Goal: Transaction & Acquisition: Purchase product/service

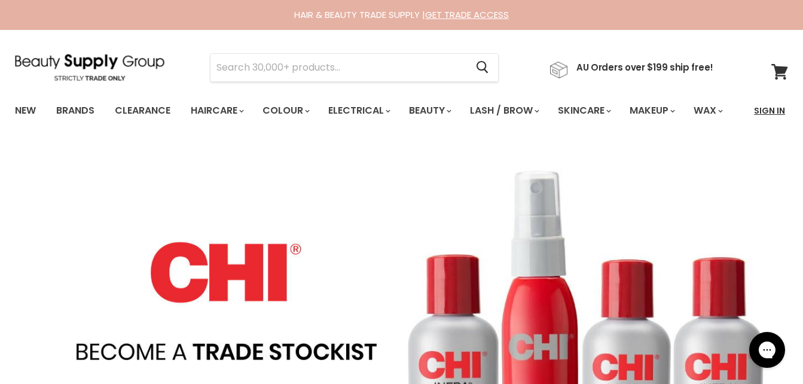
click at [763, 112] on link "Sign In" at bounding box center [769, 110] width 45 height 25
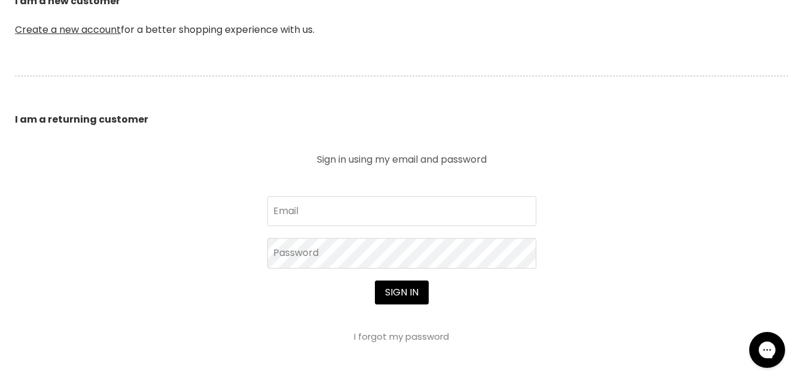
scroll to position [344, 0]
click at [502, 225] on input "Email" at bounding box center [401, 210] width 269 height 30
type input "[PERSON_NAME][EMAIL_ADDRESS][DOMAIN_NAME]"
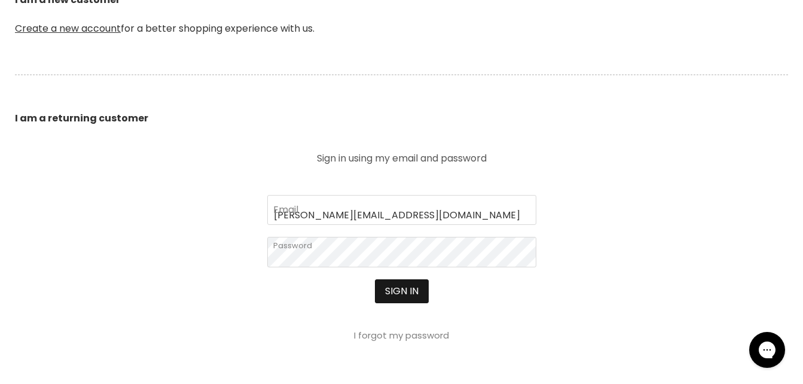
click at [396, 303] on button "Sign in" at bounding box center [402, 291] width 54 height 24
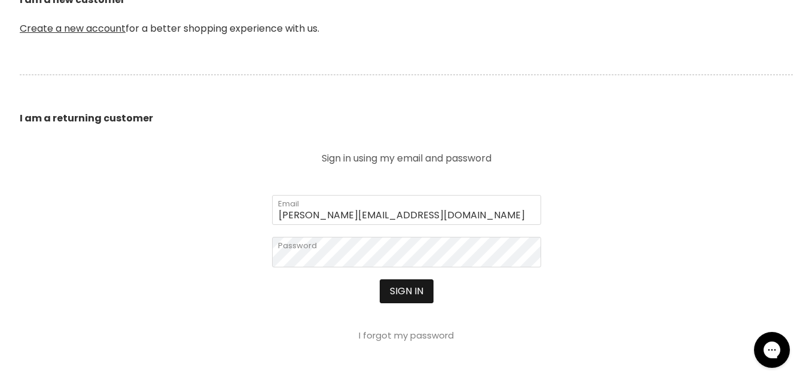
scroll to position [310, 0]
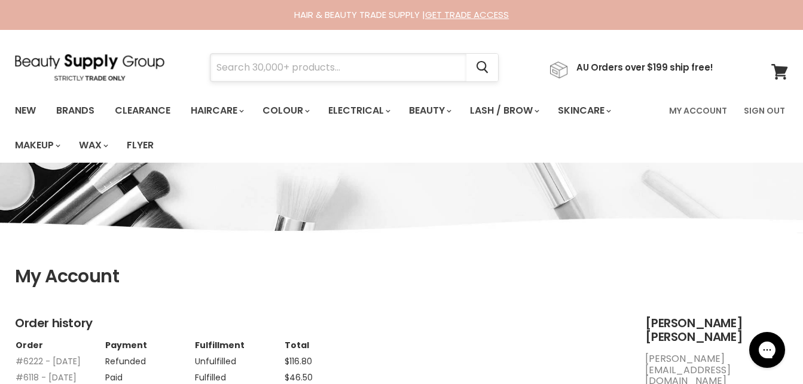
click at [287, 67] on input "Search" at bounding box center [338, 67] width 256 height 27
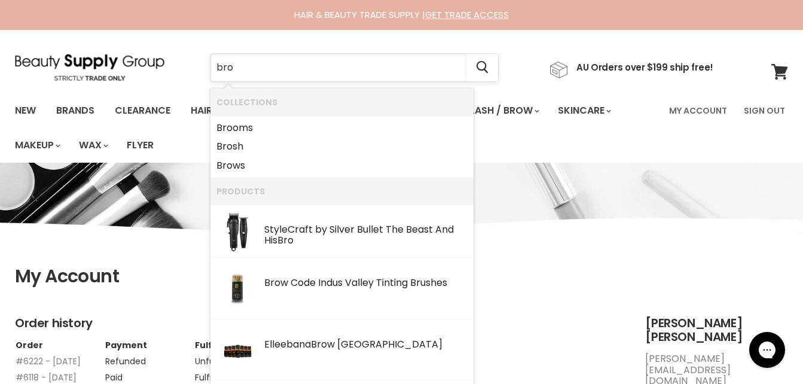
type input "bron"
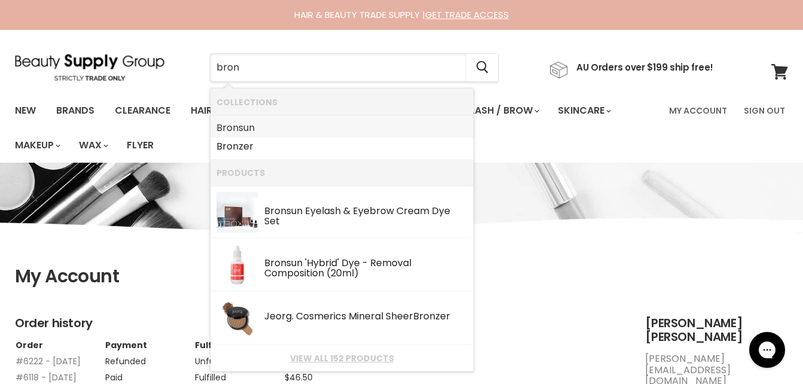
click at [278, 132] on link "Bron sun" at bounding box center [341, 127] width 251 height 19
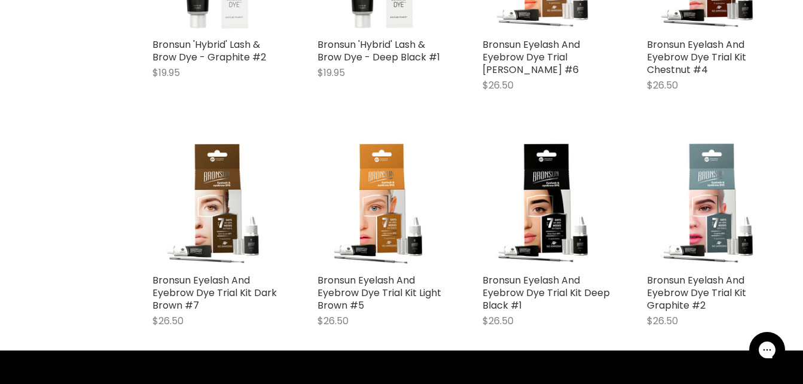
scroll to position [2920, 0]
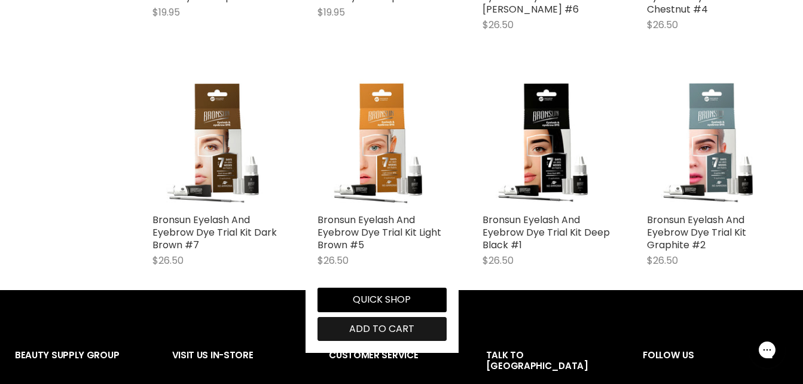
click at [407, 329] on span "Add to cart" at bounding box center [381, 329] width 65 height 14
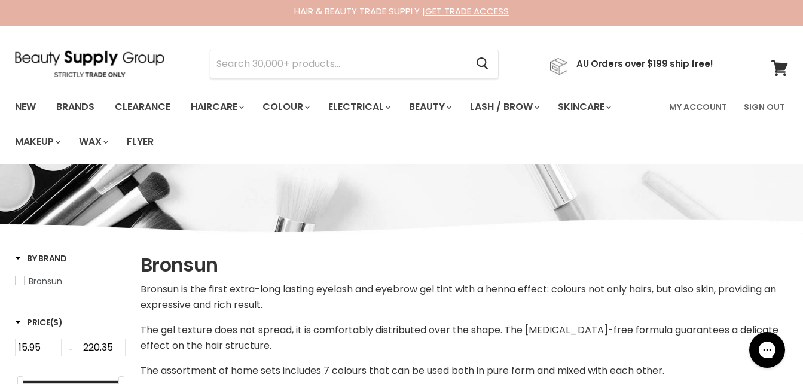
scroll to position [0, 0]
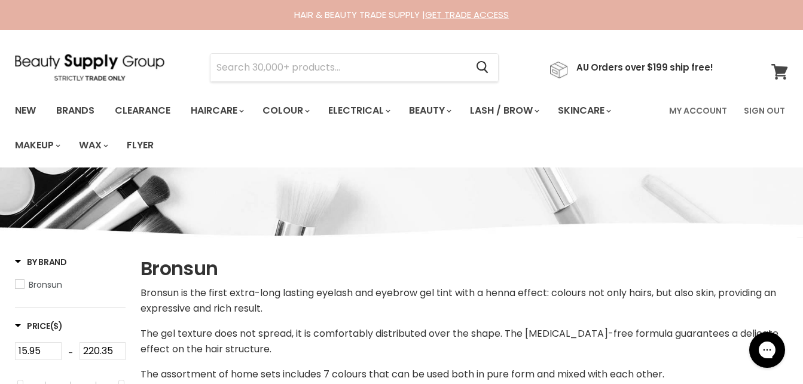
click at [777, 75] on icon at bounding box center [779, 72] width 16 height 16
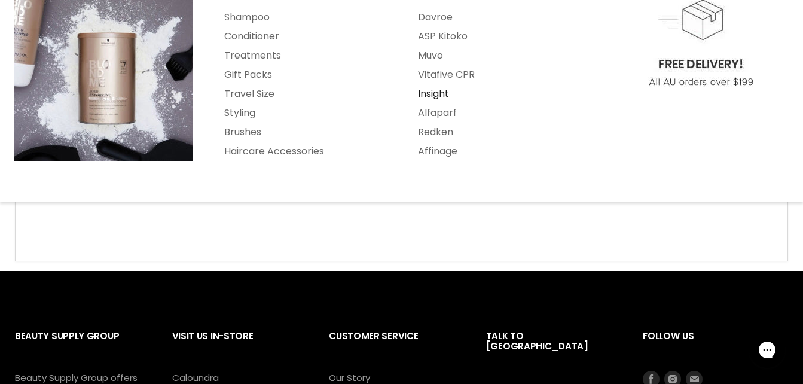
scroll to position [212, 0]
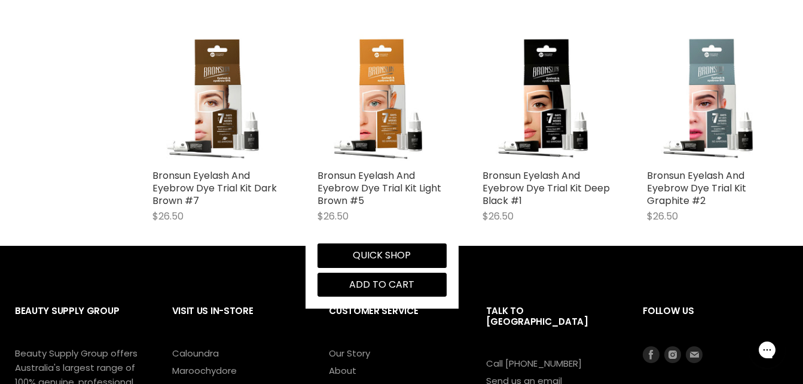
scroll to position [2982, 0]
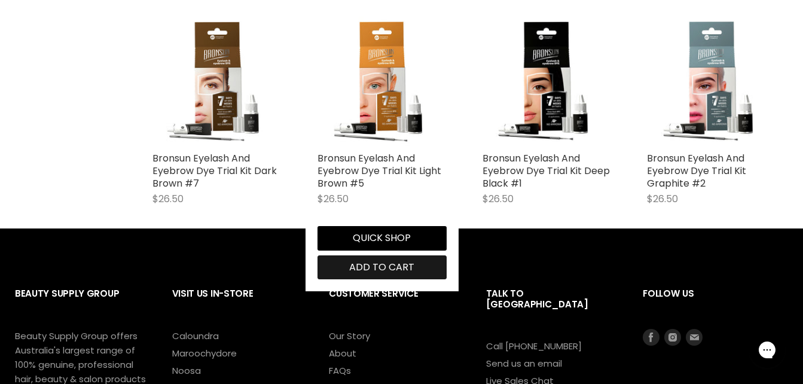
click at [371, 269] on span "Add to cart" at bounding box center [381, 267] width 65 height 14
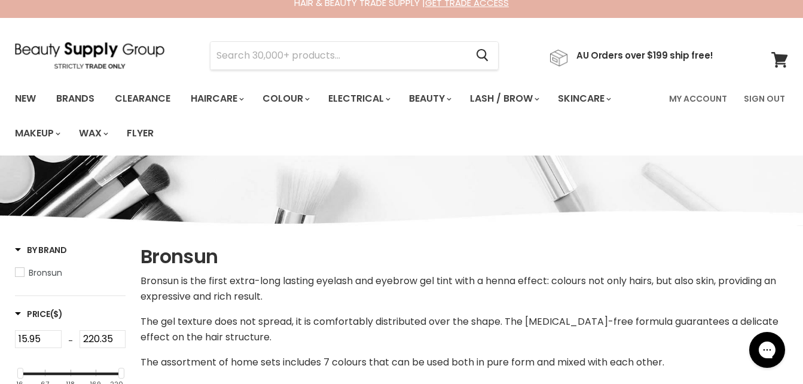
scroll to position [0, 0]
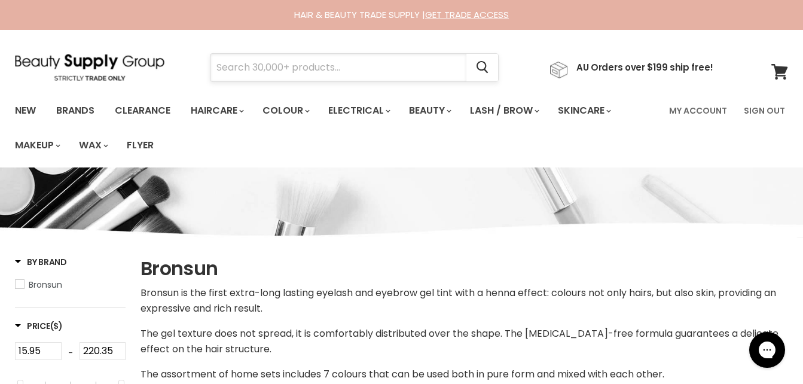
click at [268, 67] on input "Search" at bounding box center [338, 67] width 256 height 27
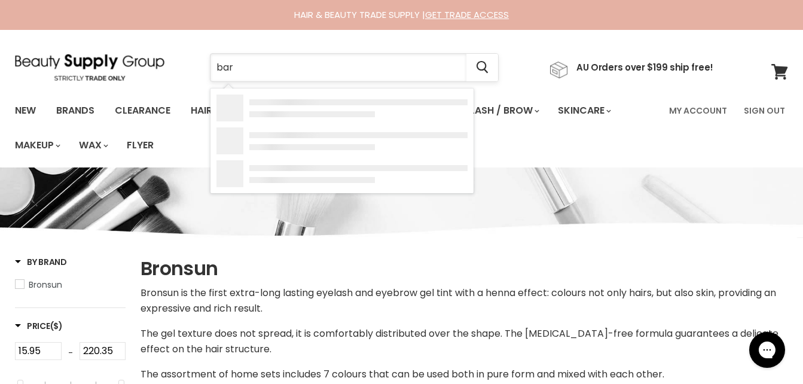
type input "barb"
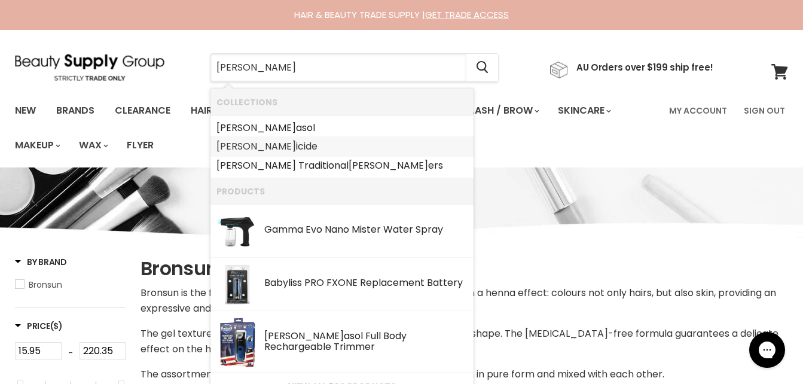
click at [250, 149] on link "Barb icide" at bounding box center [341, 146] width 251 height 19
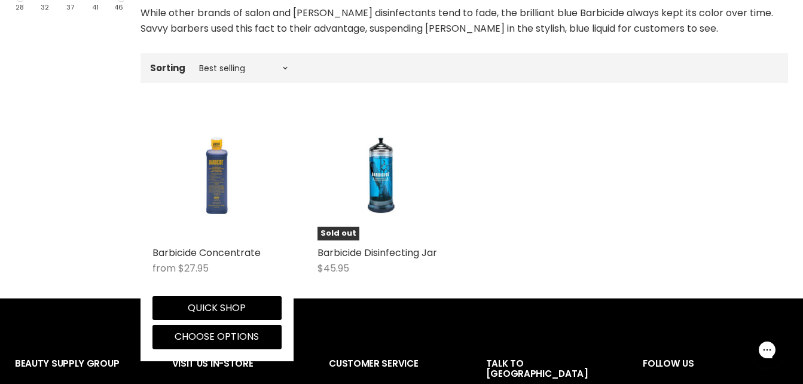
scroll to position [390, 0]
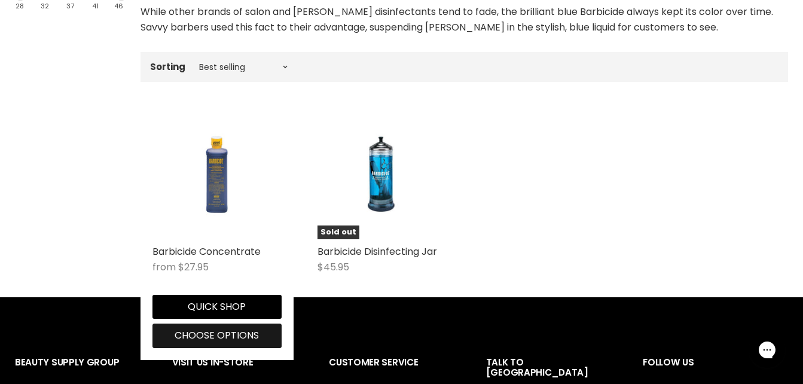
click at [245, 323] on button "Choose options" at bounding box center [216, 335] width 129 height 24
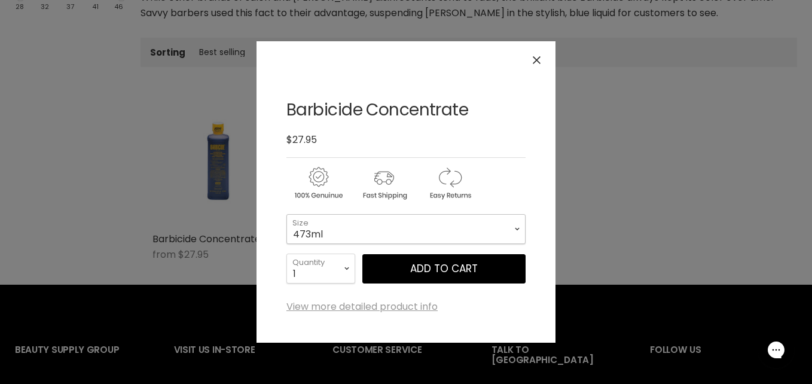
click at [399, 239] on select "473ml 1.89L" at bounding box center [405, 229] width 239 height 30
click at [286, 214] on select "473ml 1.89L" at bounding box center [405, 229] width 239 height 30
select select "1.89L"
click at [444, 267] on button "Add to cart" at bounding box center [443, 269] width 163 height 30
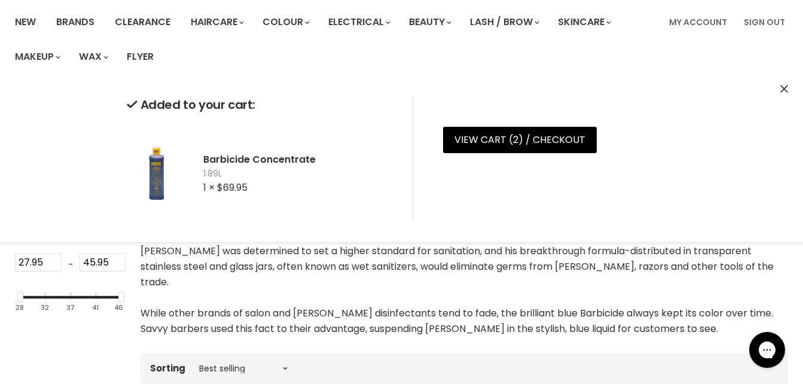
scroll to position [0, 0]
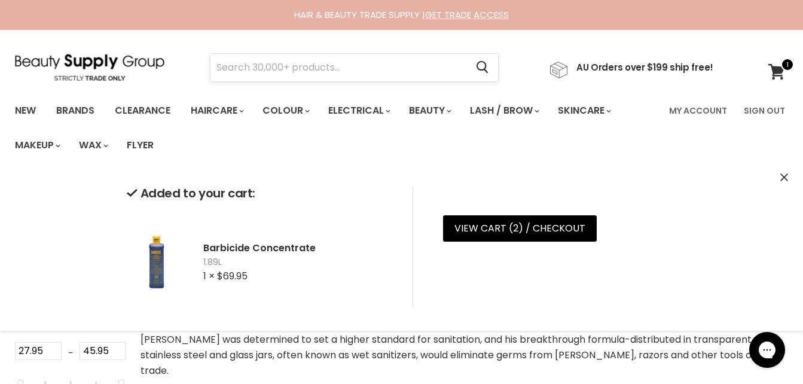
click at [374, 67] on input "Search" at bounding box center [338, 67] width 256 height 27
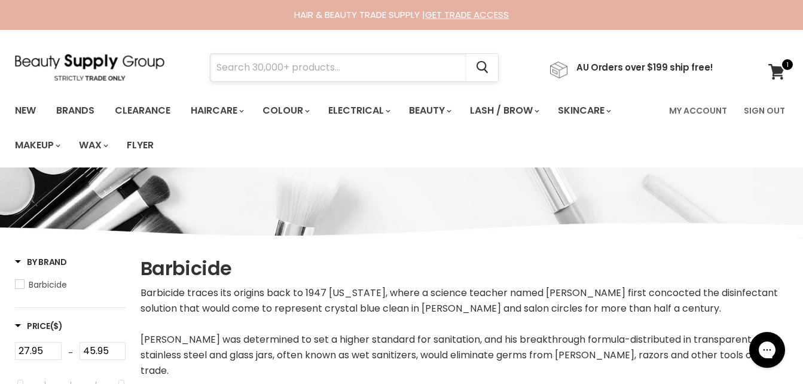
click at [299, 71] on input "Search" at bounding box center [338, 67] width 256 height 27
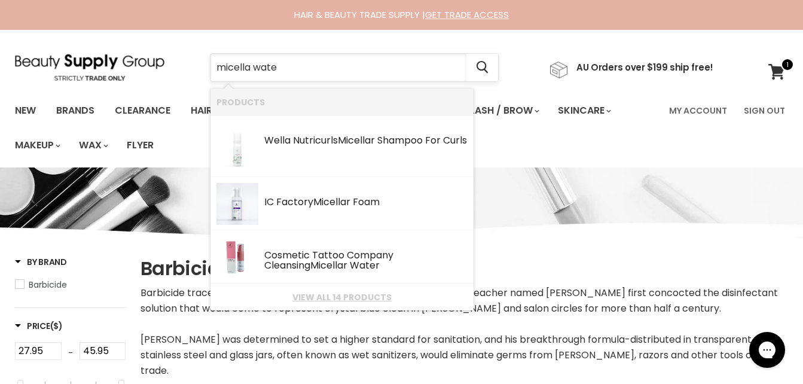
type input "micella water"
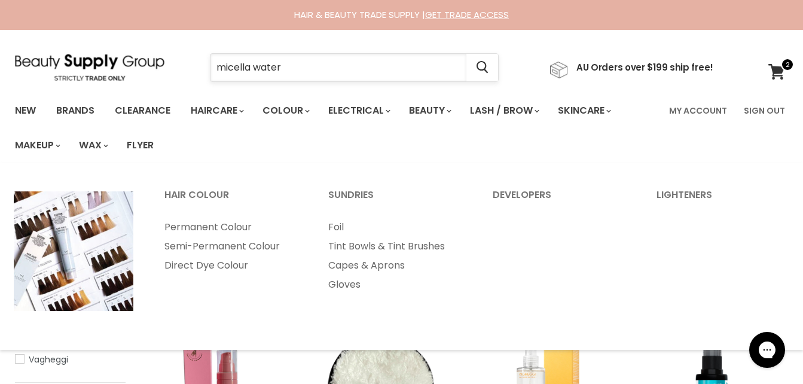
click at [386, 70] on input "micella water" at bounding box center [338, 67] width 256 height 27
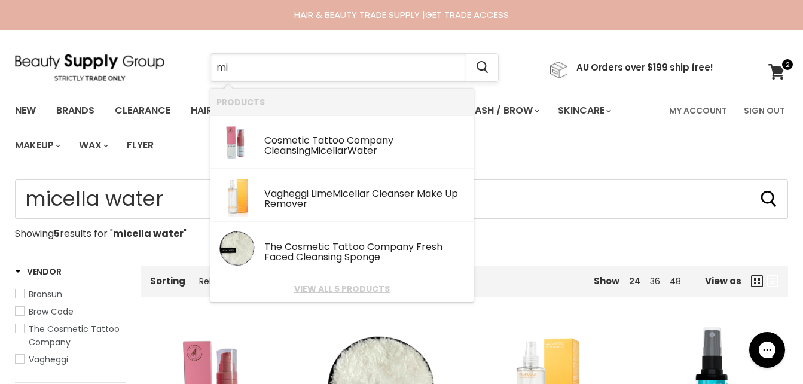
type input "m"
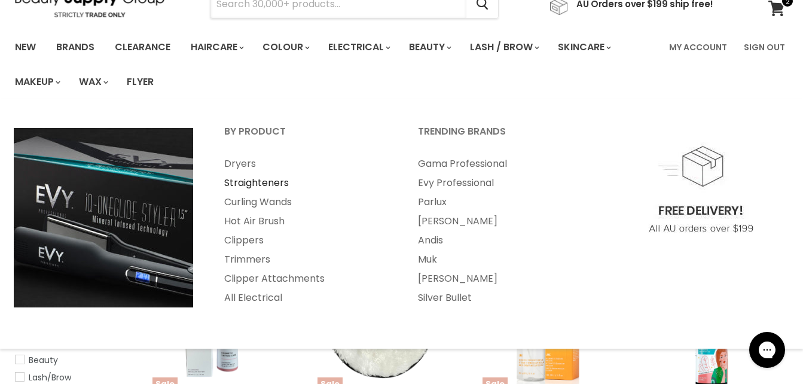
scroll to position [64, 0]
click at [248, 163] on link "Dryers" at bounding box center [304, 163] width 191 height 19
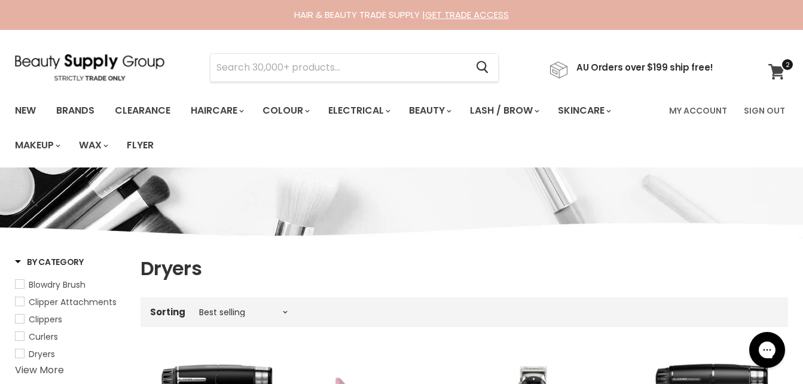
click at [782, 73] on icon at bounding box center [776, 72] width 17 height 16
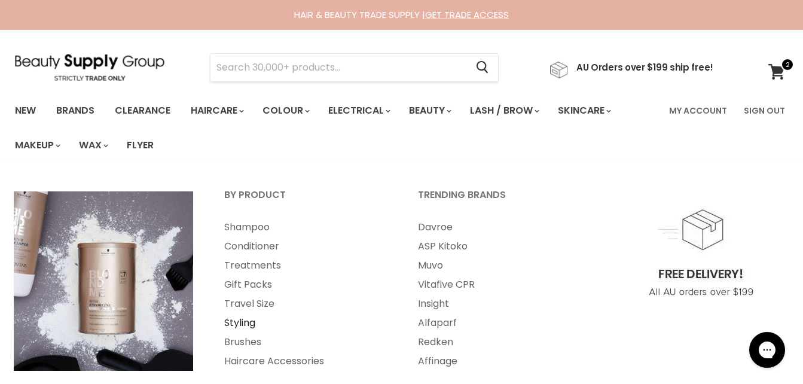
click at [247, 322] on link "Styling" at bounding box center [304, 322] width 191 height 19
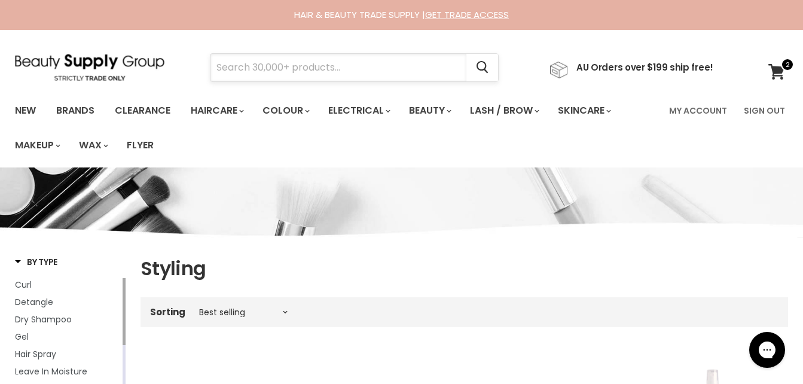
click at [269, 72] on input "Search" at bounding box center [338, 67] width 256 height 27
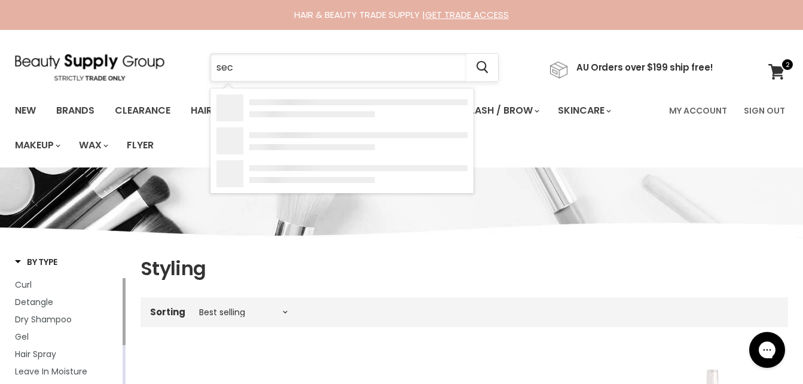
type input "sect"
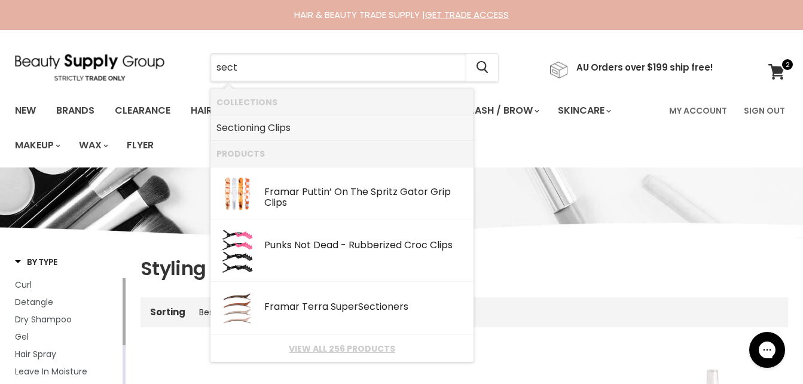
click at [273, 133] on link "Sect ioning Clips" at bounding box center [341, 127] width 251 height 19
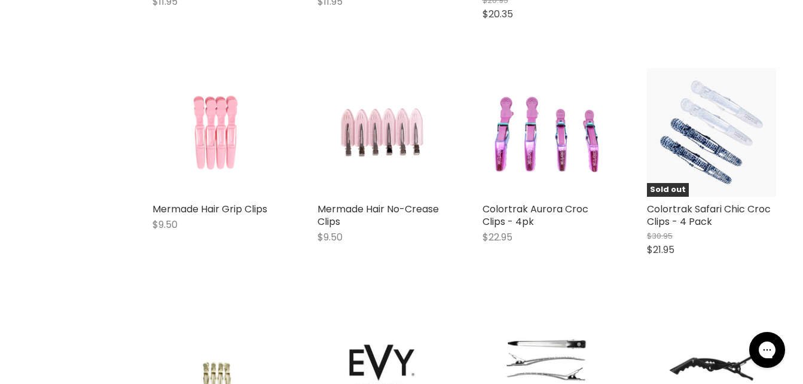
scroll to position [1887, 0]
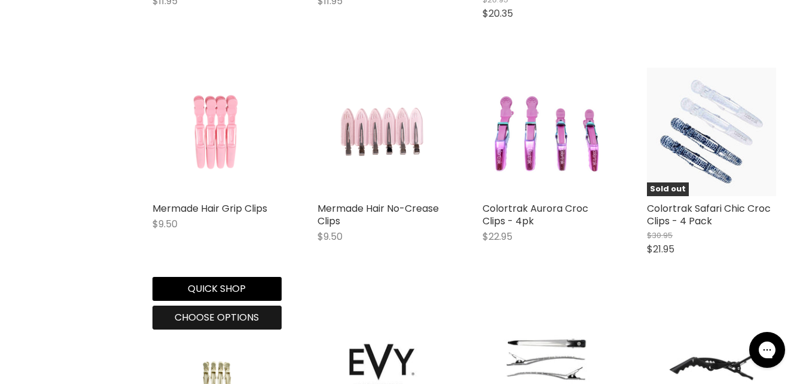
click at [197, 317] on span "Choose options" at bounding box center [217, 317] width 84 height 14
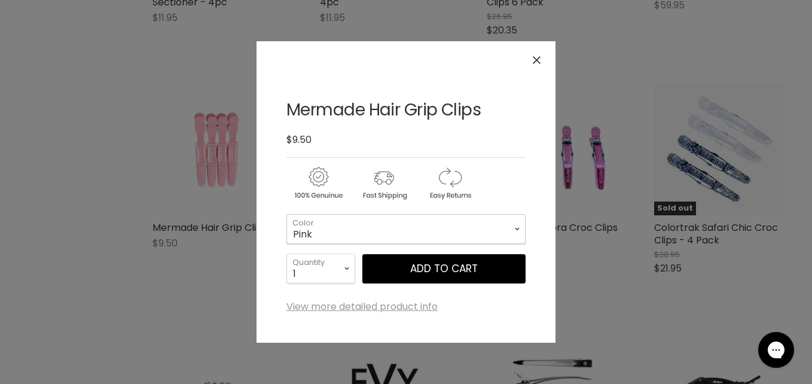
click at [397, 233] on select "Pink Black Lilac" at bounding box center [405, 229] width 239 height 30
click at [286, 214] on select "Pink Black Lilac" at bounding box center [405, 229] width 239 height 30
click at [462, 265] on span "Add to cart" at bounding box center [444, 268] width 68 height 14
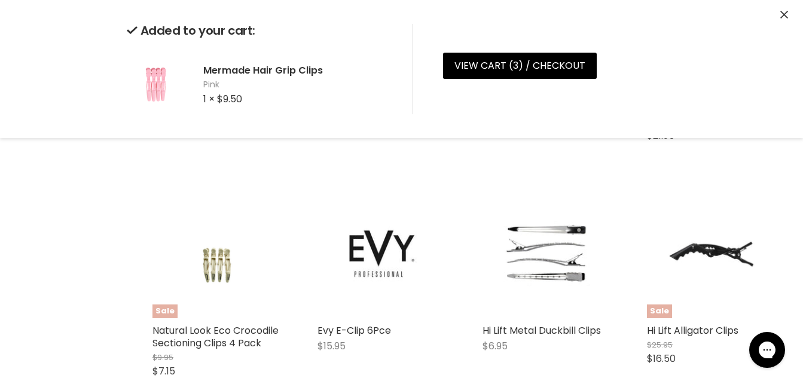
scroll to position [2043, 0]
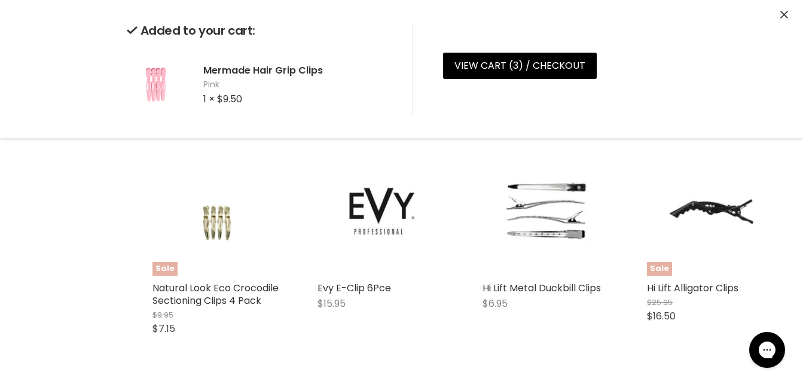
click at [784, 20] on button "Close" at bounding box center [784, 15] width 8 height 13
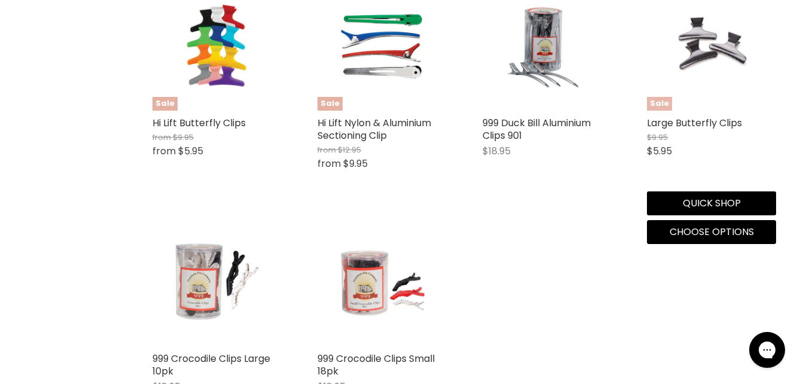
scroll to position [2625, 0]
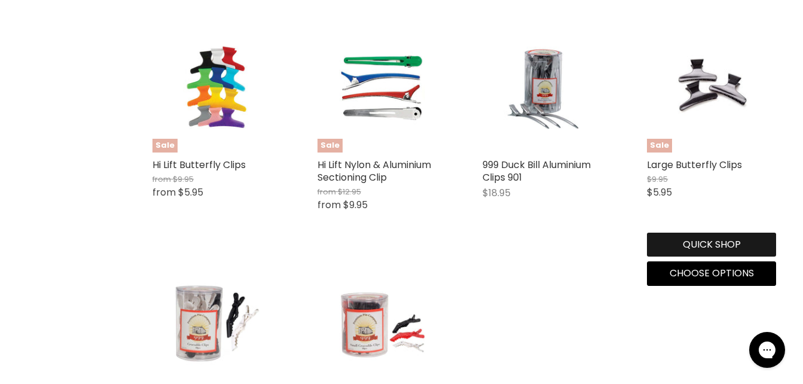
click at [728, 242] on button "Quick shop" at bounding box center [711, 245] width 129 height 24
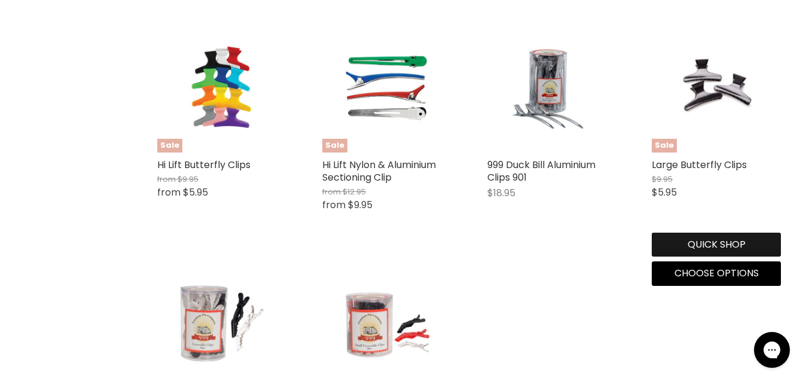
scroll to position [2624, 0]
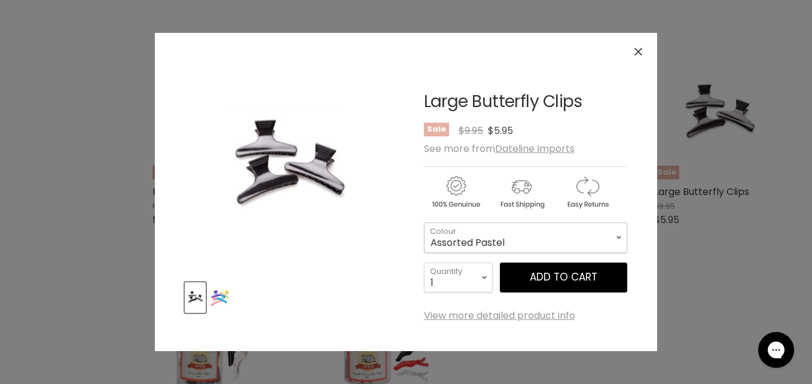
click at [550, 245] on select "Assorted Pastel Black" at bounding box center [525, 237] width 203 height 30
click at [424, 222] on select "Assorted Pastel Black" at bounding box center [525, 237] width 203 height 30
click at [231, 293] on div "Product thumbnails" at bounding box center [289, 296] width 212 height 34
click at [216, 296] on img "Product thumbnails" at bounding box center [219, 297] width 19 height 28
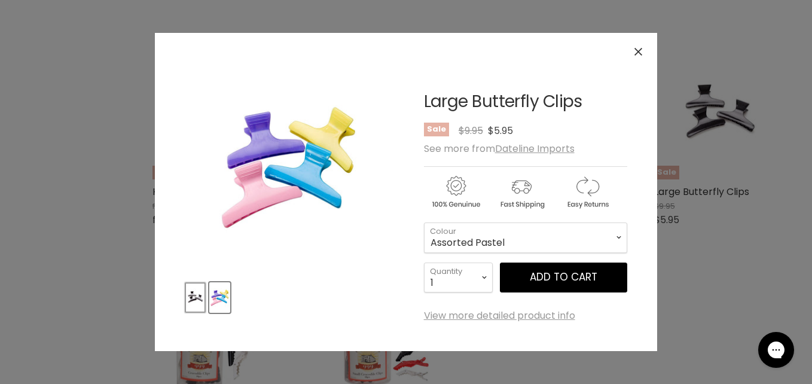
click at [204, 295] on button "Product thumbnails" at bounding box center [195, 297] width 21 height 30
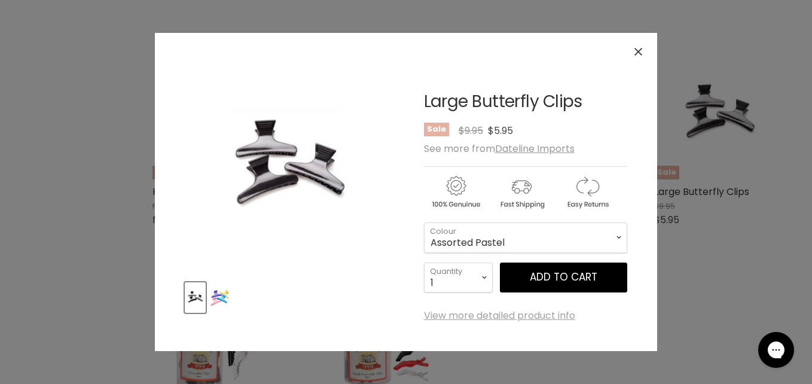
click at [542, 313] on link "View more detailed product info" at bounding box center [499, 315] width 151 height 11
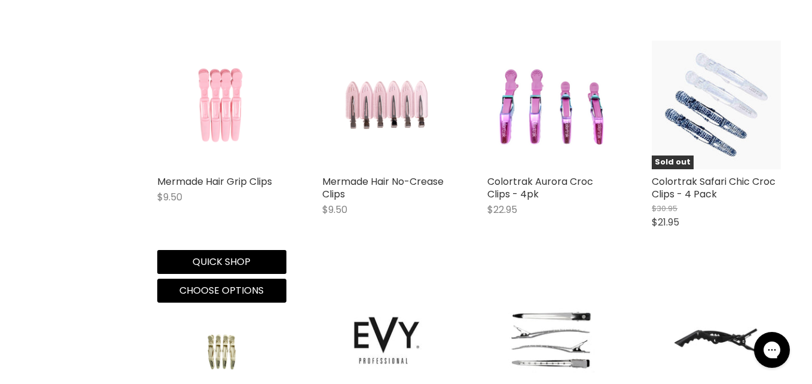
scroll to position [1915, 0]
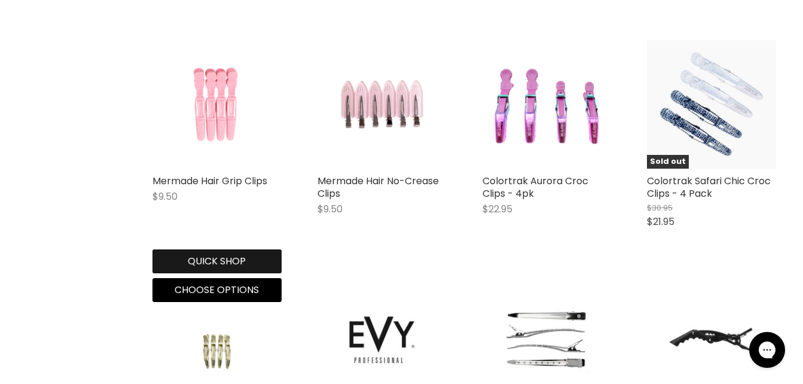
click at [225, 251] on button "Quick shop" at bounding box center [216, 261] width 129 height 24
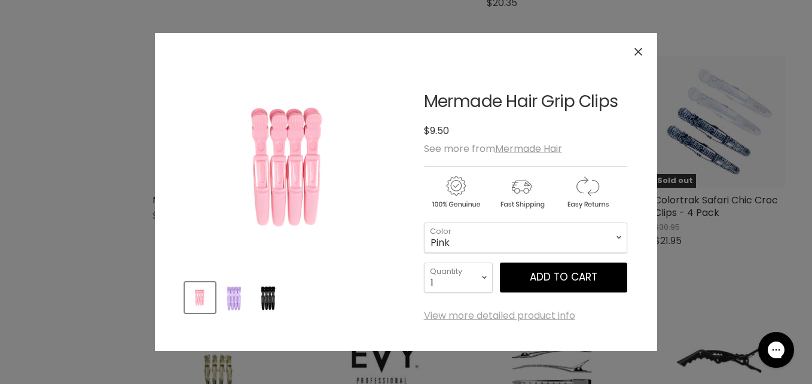
click at [475, 318] on link "View more detailed product info" at bounding box center [499, 315] width 151 height 11
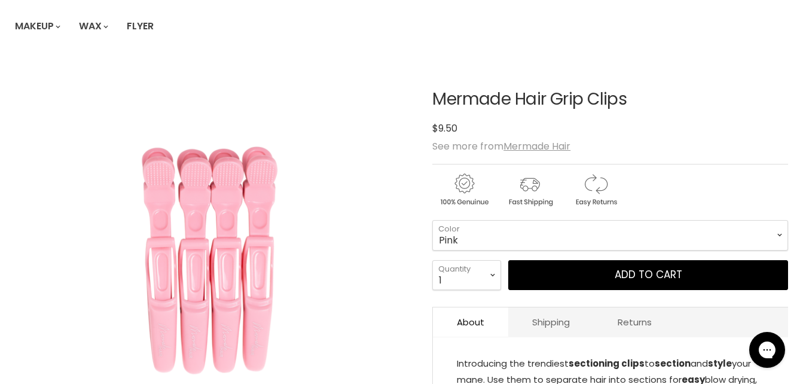
scroll to position [118, 0]
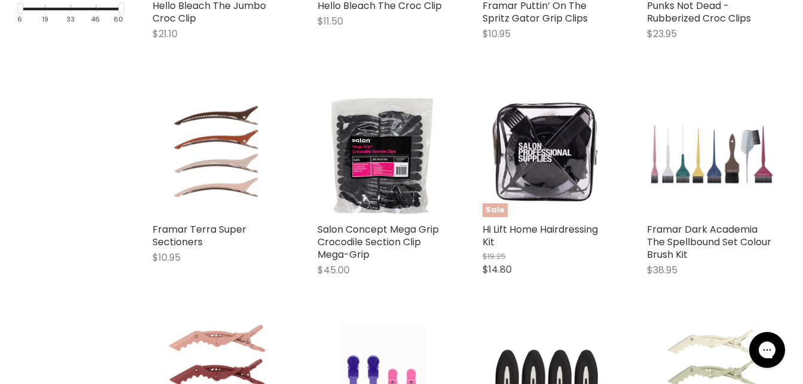
scroll to position [274, 0]
